Goal: Find specific page/section: Find specific page/section

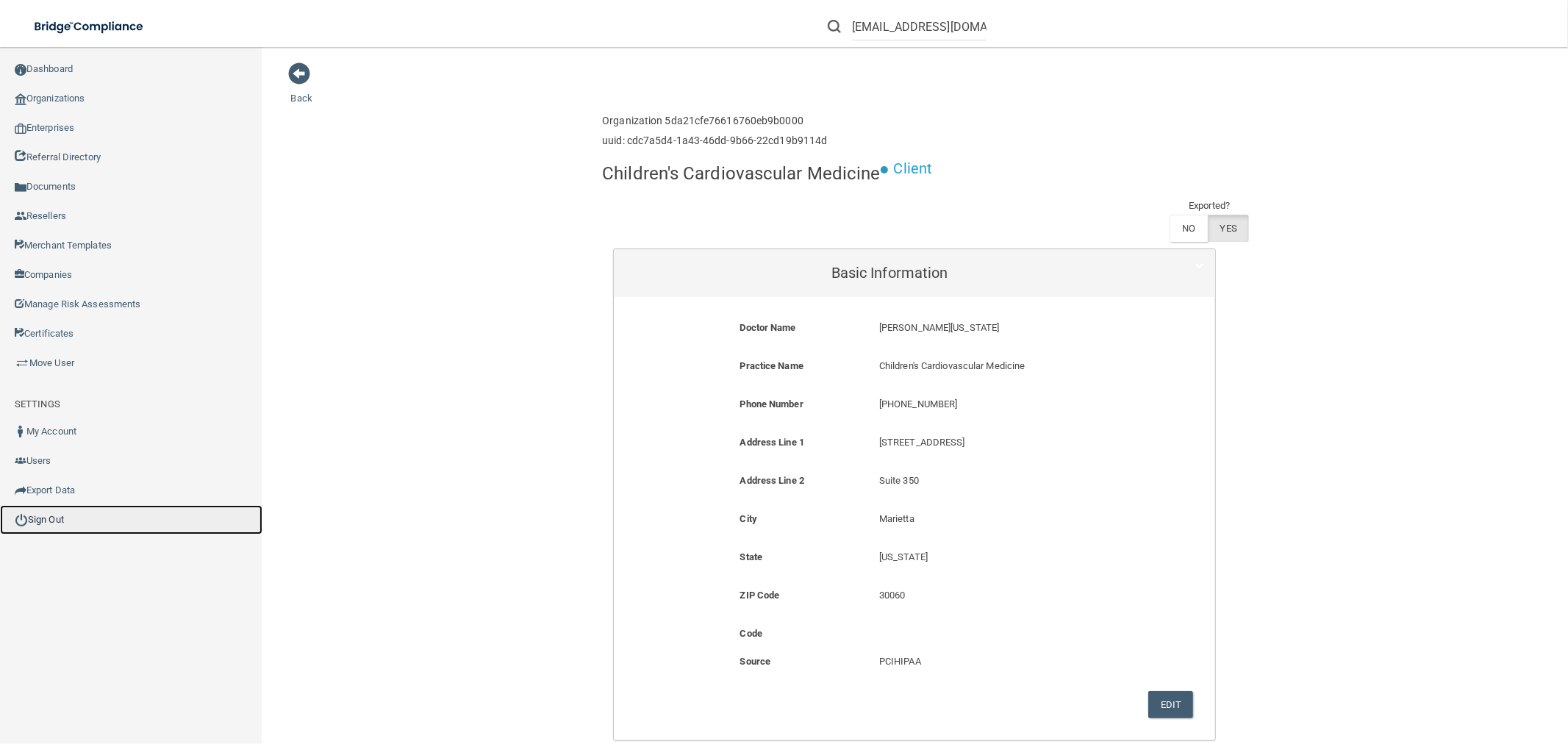
click at [50, 513] on link "Sign Out" at bounding box center [131, 519] width 262 height 29
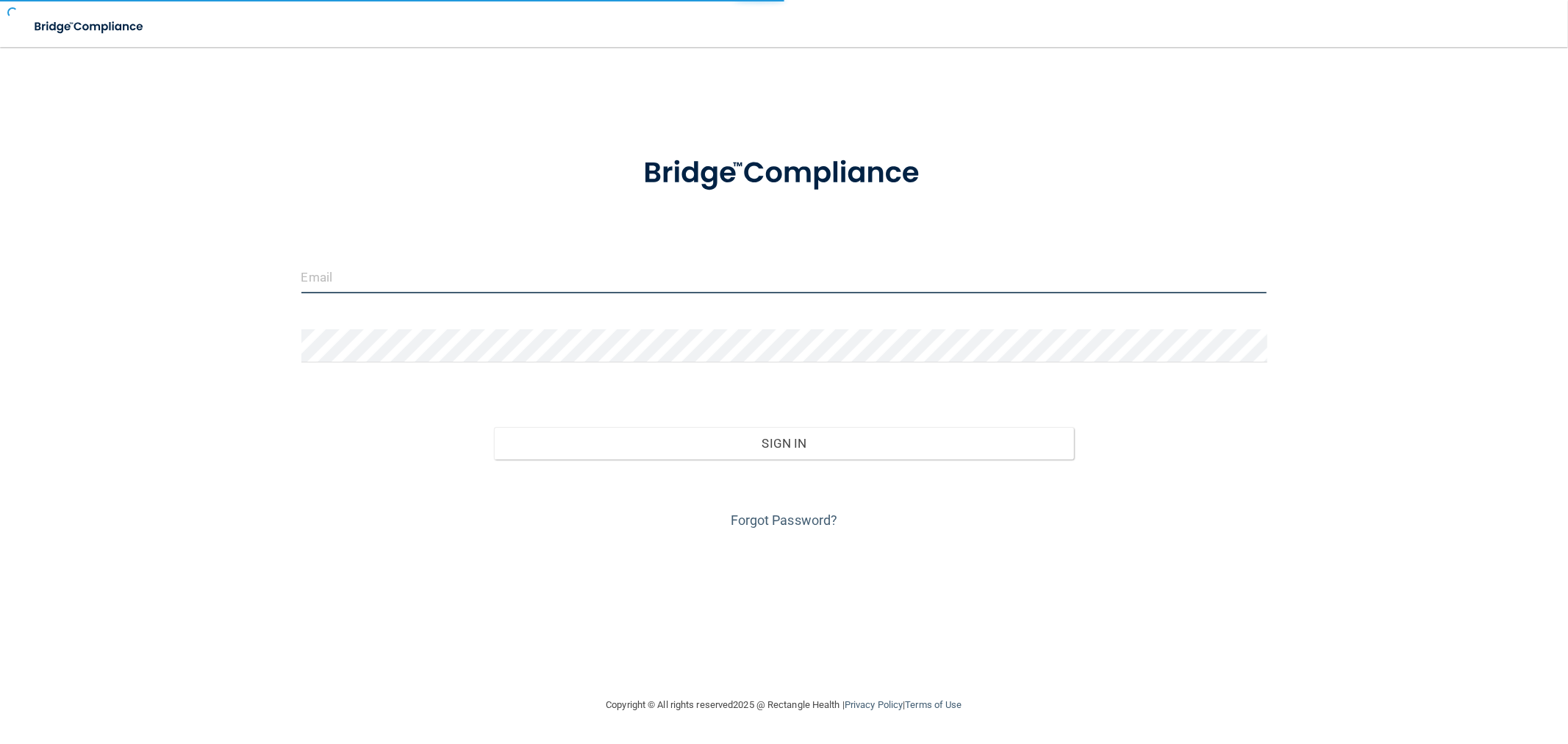
type input "[EMAIL_ADDRESS][DOMAIN_NAME]"
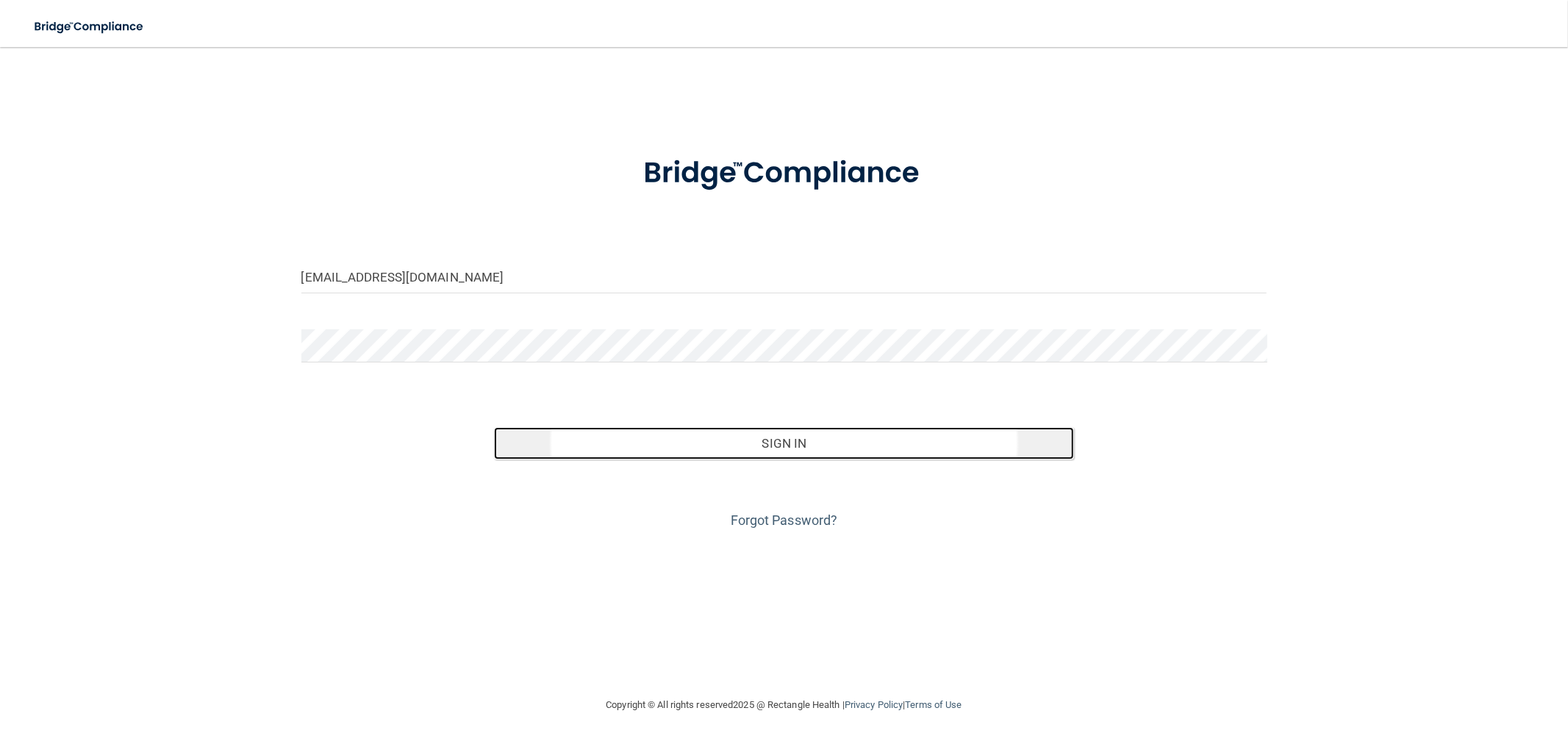
click at [809, 442] on button "Sign In" at bounding box center [783, 444] width 579 height 32
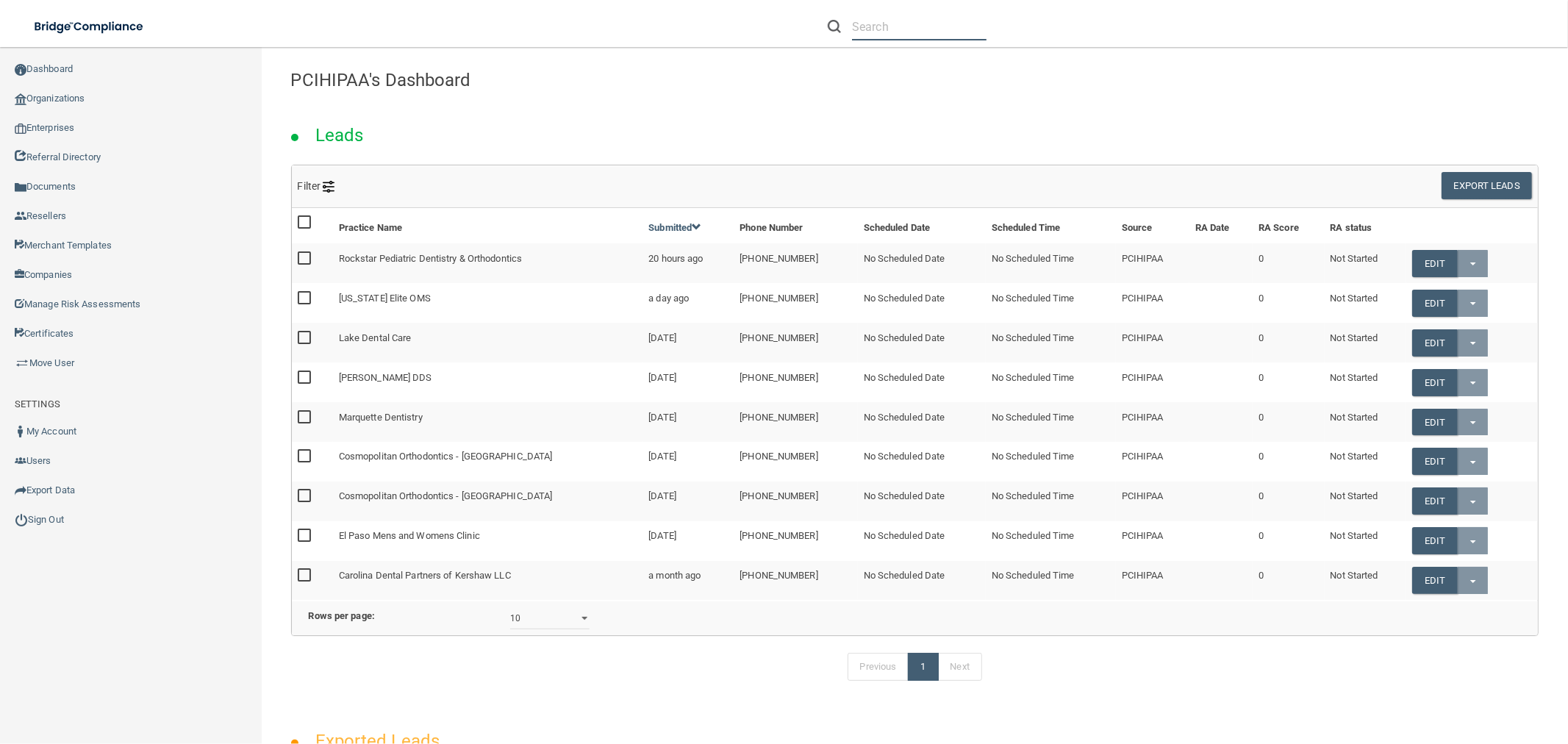
click at [880, 24] on input "text" at bounding box center [919, 27] width 135 height 27
paste input "RH-00050157"
type input "RH-00050157"
drag, startPoint x: 935, startPoint y: 26, endPoint x: 839, endPoint y: 32, distance: 96.2
click at [839, 32] on div "RH-00050157" at bounding box center [907, 27] width 159 height 27
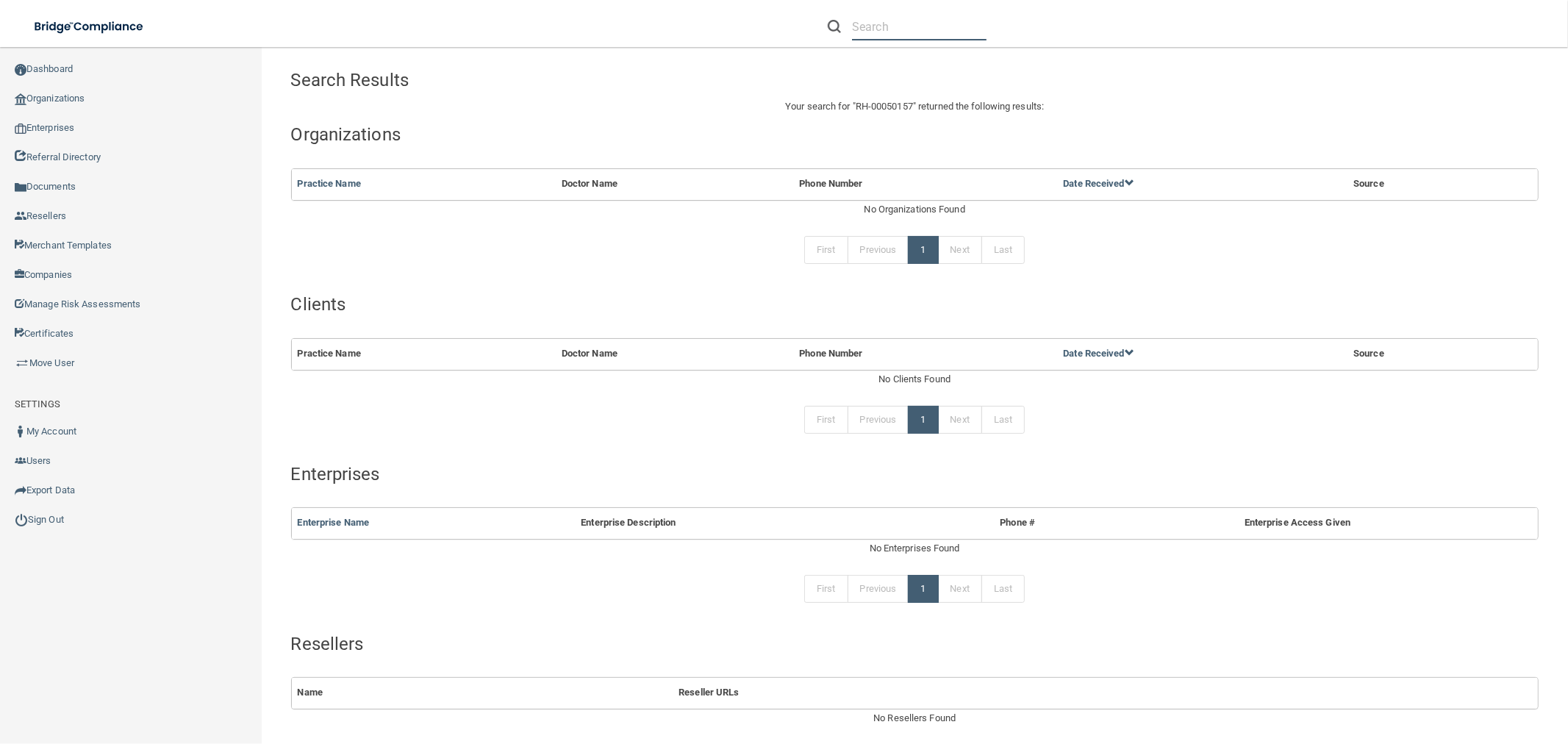
click at [928, 33] on input "text" at bounding box center [919, 27] width 135 height 27
paste input "Sarasota Endodontics"
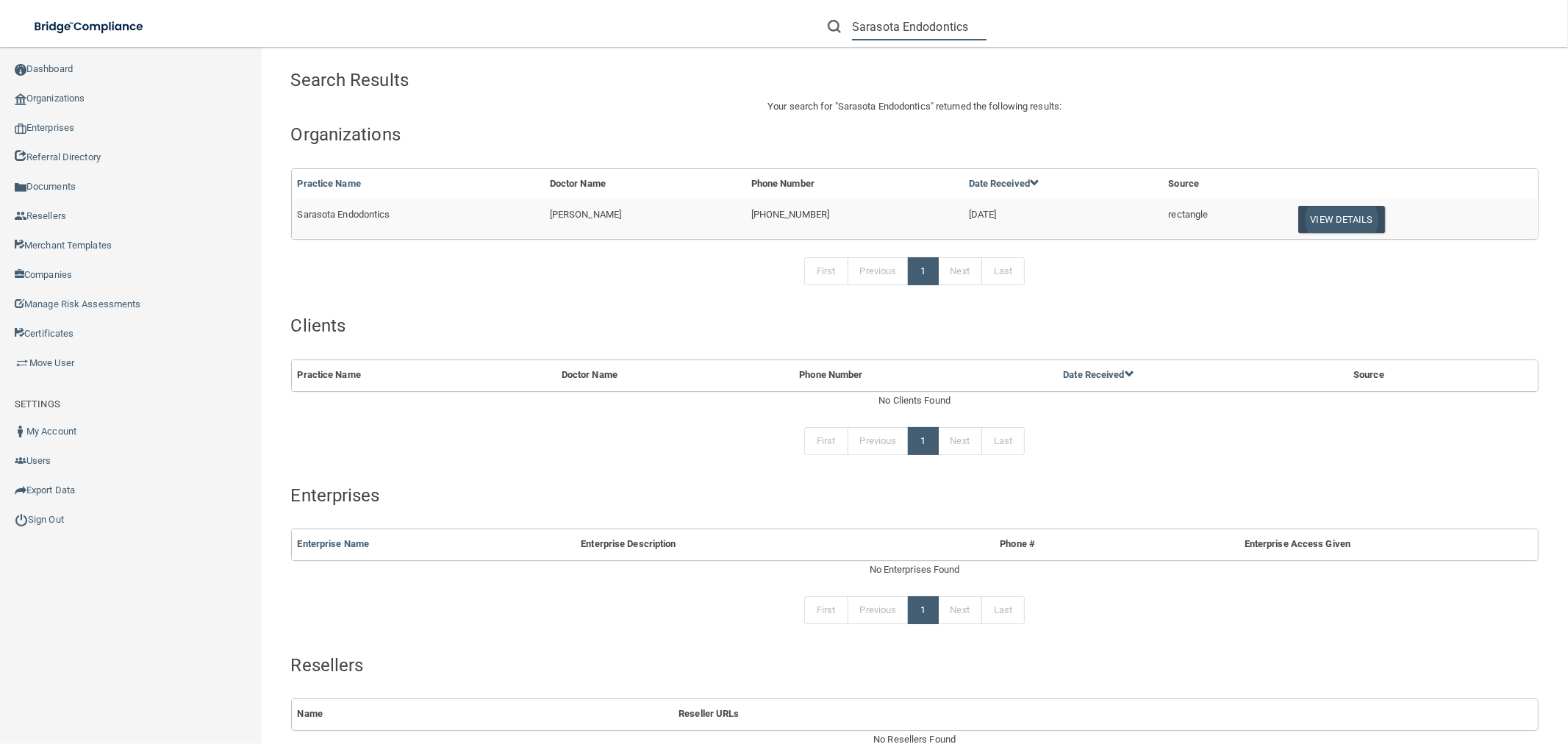
type input "Sarasota Endodontics"
click at [1319, 216] on button "View Details" at bounding box center [1341, 220] width 87 height 27
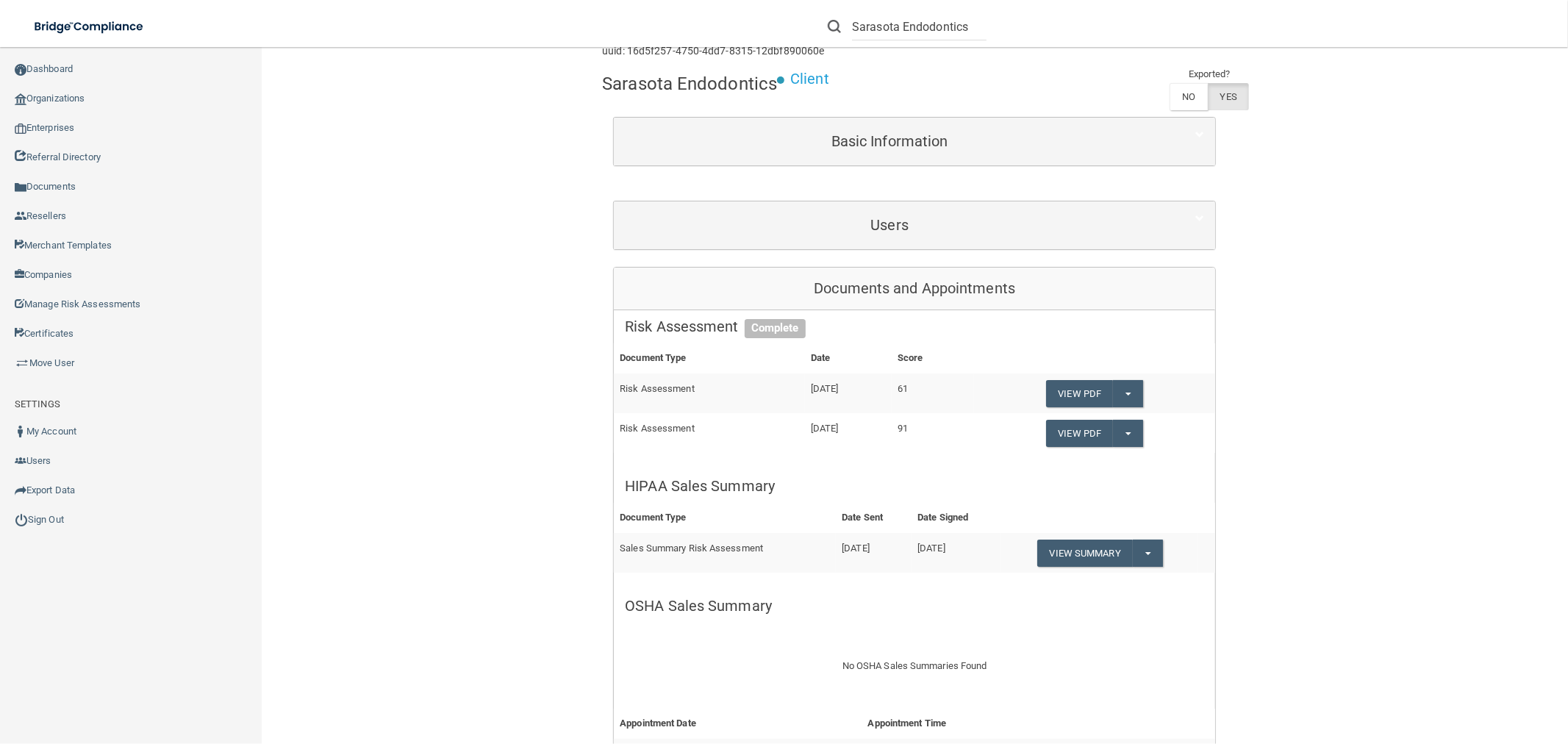
scroll to position [82, 0]
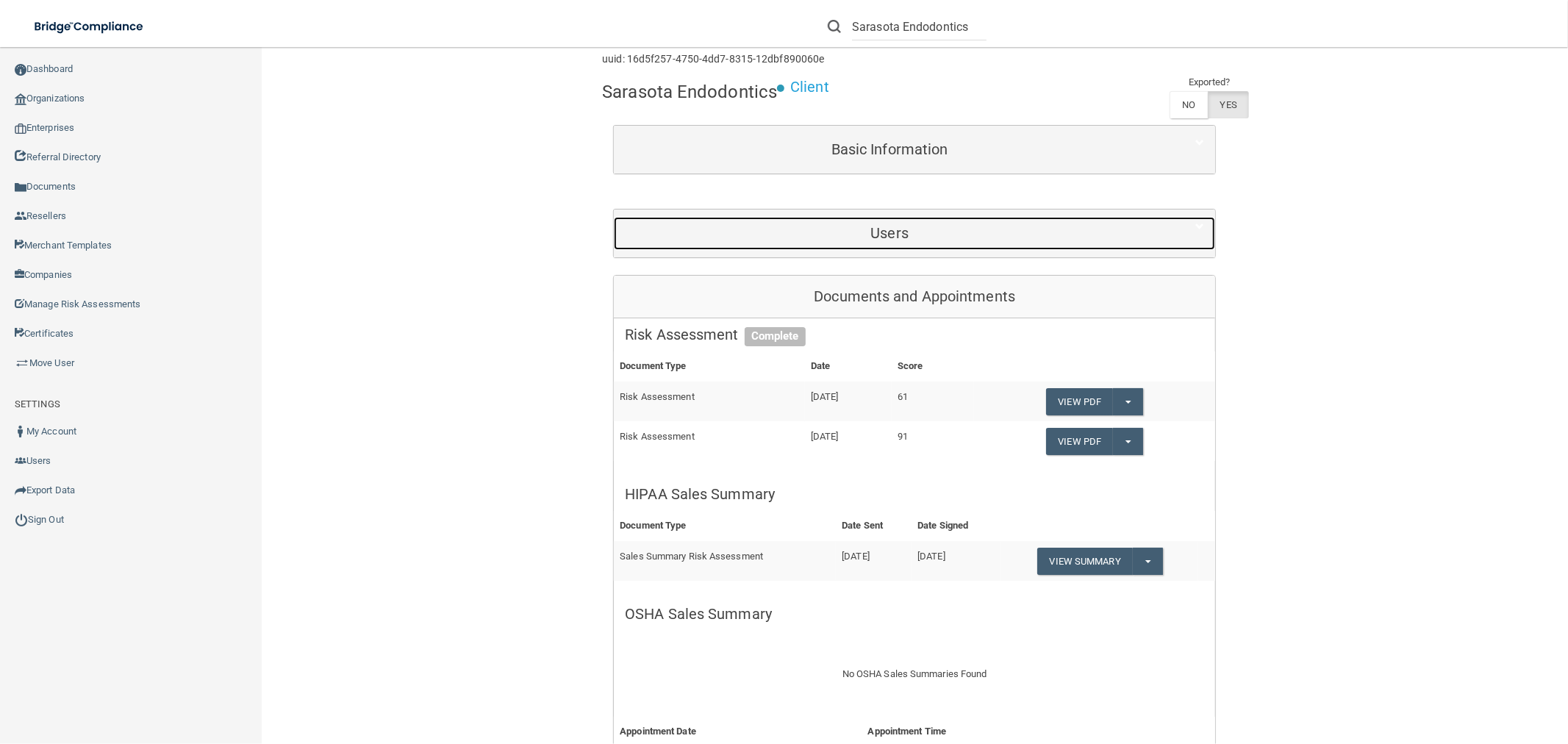
click at [870, 229] on h5 "Users" at bounding box center [889, 232] width 529 height 16
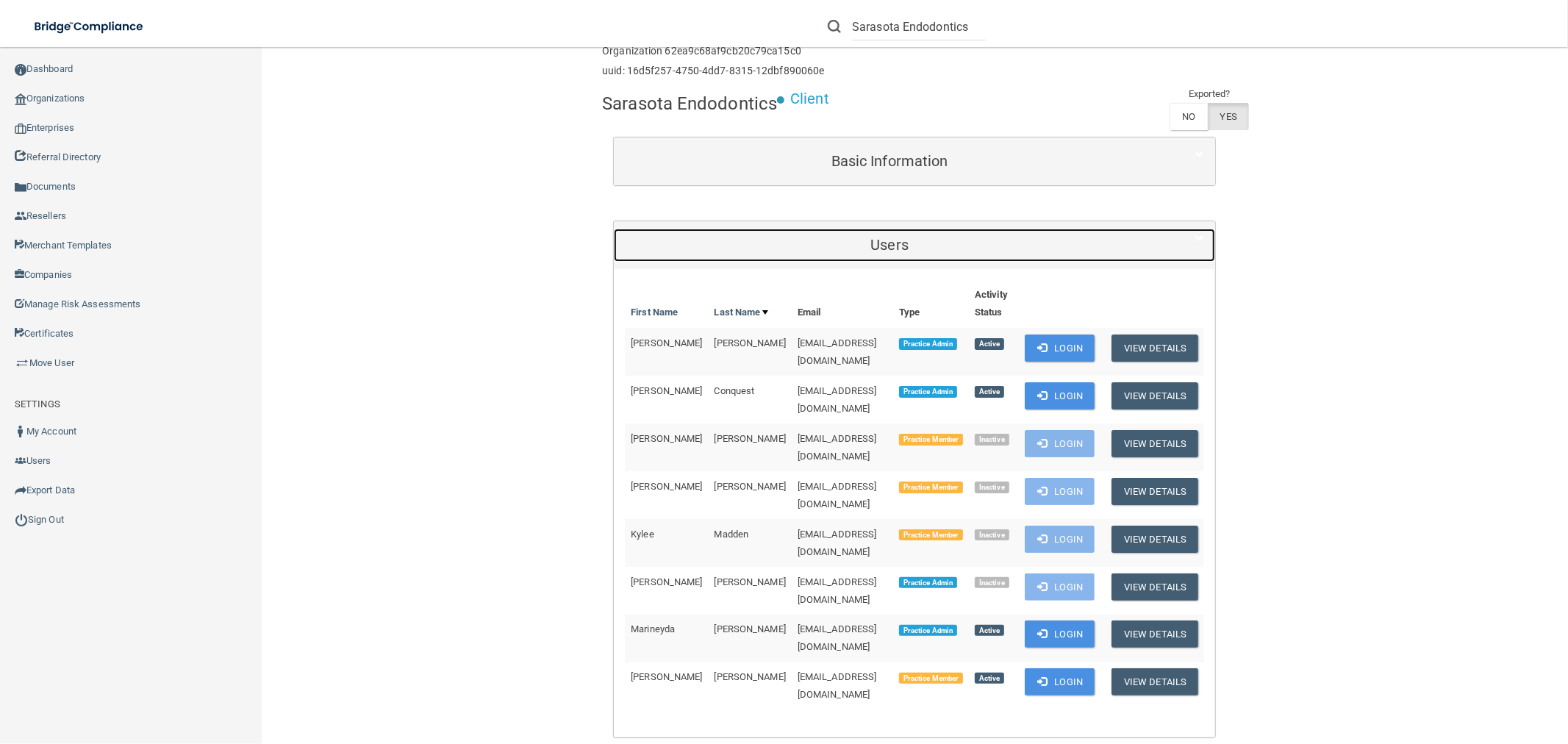
scroll to position [0, 0]
